Goal: Task Accomplishment & Management: Use online tool/utility

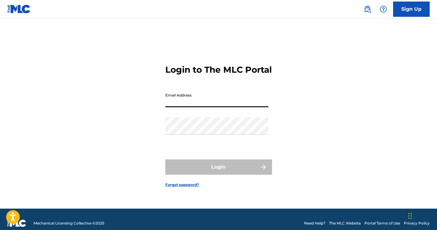
click at [170, 106] on input "Email Address" at bounding box center [216, 98] width 103 height 17
type input "[EMAIL_ADDRESS][DOMAIN_NAME]"
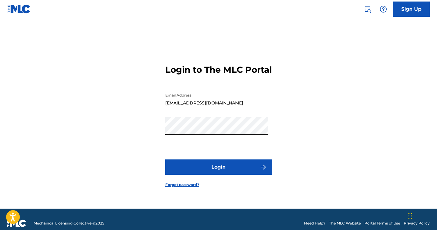
click at [219, 170] on button "Login" at bounding box center [218, 166] width 107 height 15
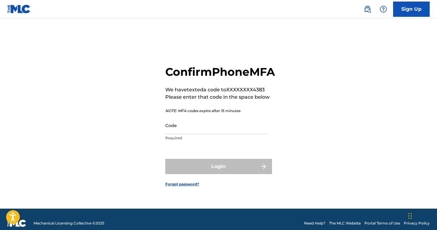
click at [199, 134] on input "Code" at bounding box center [216, 125] width 103 height 17
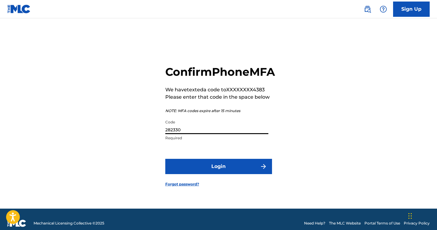
type input "282330"
click at [222, 174] on button "Login" at bounding box center [218, 166] width 107 height 15
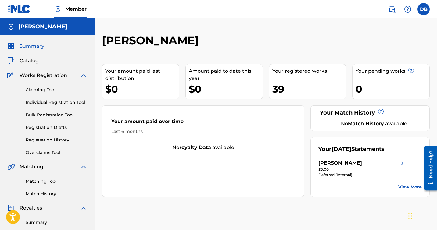
click at [400, 163] on img at bounding box center [402, 162] width 7 height 7
click at [40, 91] on link "Claiming Tool" at bounding box center [57, 90] width 62 height 6
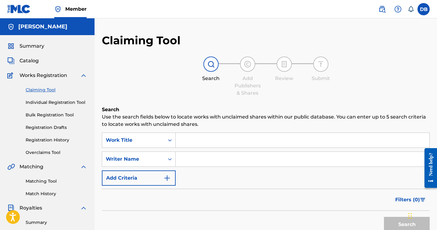
click at [213, 162] on input "Search Form" at bounding box center [303, 159] width 254 height 15
type input "[PERSON_NAME]"
click at [407, 224] on button "Search" at bounding box center [407, 224] width 46 height 15
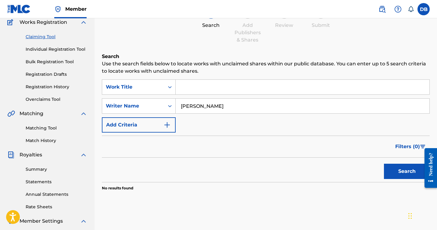
scroll to position [52, 0]
